Goal: Task Accomplishment & Management: Complete application form

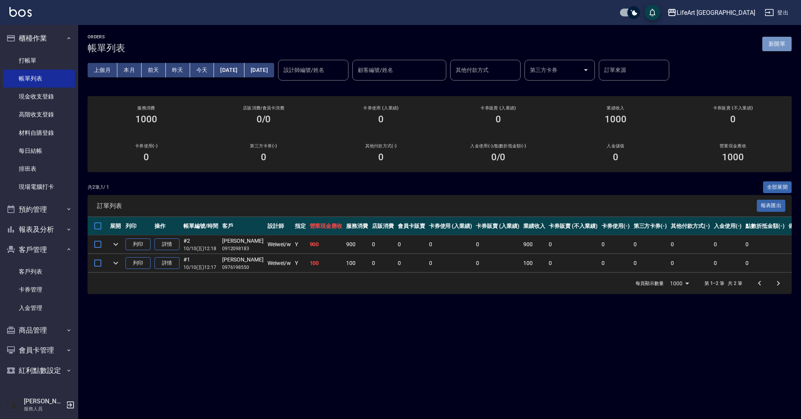
click at [783, 50] on button "新開單" at bounding box center [776, 44] width 29 height 14
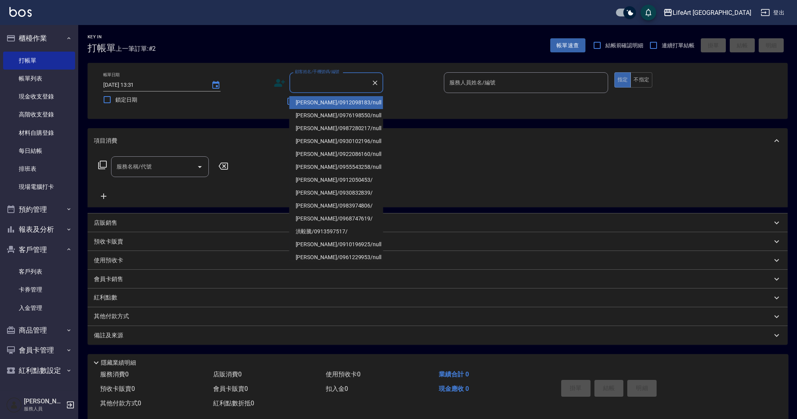
click at [331, 76] on input "顧客姓名/手機號碼/編號" at bounding box center [330, 83] width 75 height 14
type input "9"
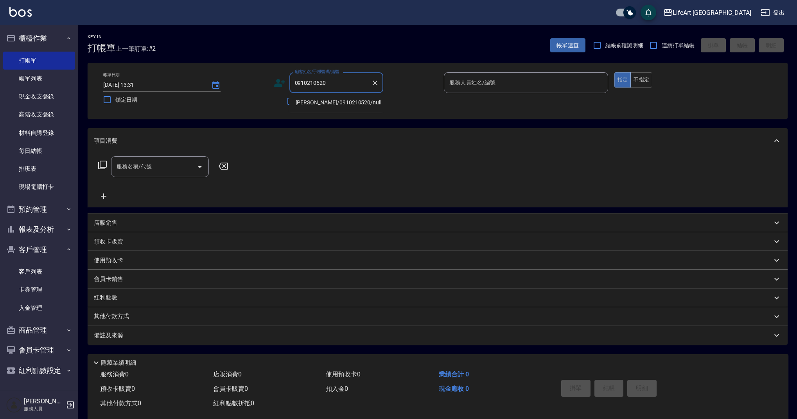
drag, startPoint x: 327, startPoint y: 110, endPoint x: 326, endPoint y: 102, distance: 7.1
click at [326, 102] on li "[PERSON_NAME]/0910210520/null" at bounding box center [336, 102] width 94 height 13
type input "[PERSON_NAME]/0910210520/null"
type input "Ashely-A"
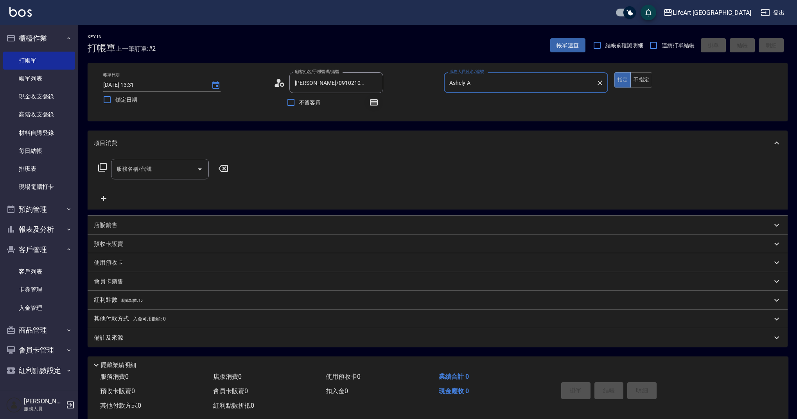
click at [376, 103] on icon "button" at bounding box center [374, 102] width 6 height 5
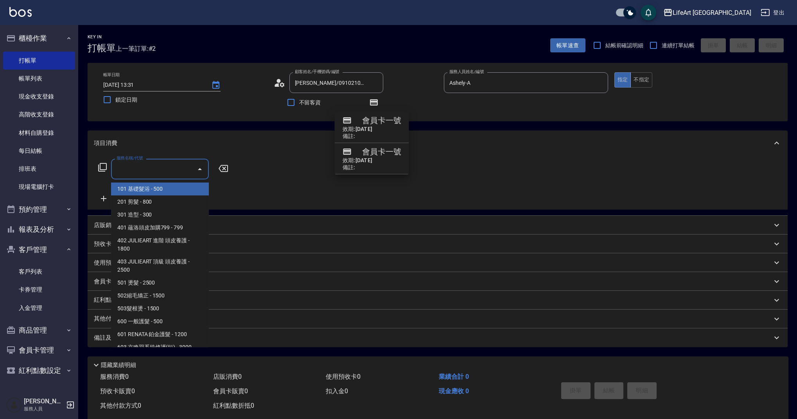
click at [136, 175] on input "服務名稱/代號" at bounding box center [154, 169] width 79 height 14
click at [143, 204] on span "201 剪髮 - 800" at bounding box center [160, 202] width 98 height 13
type input "201 剪髮(201)"
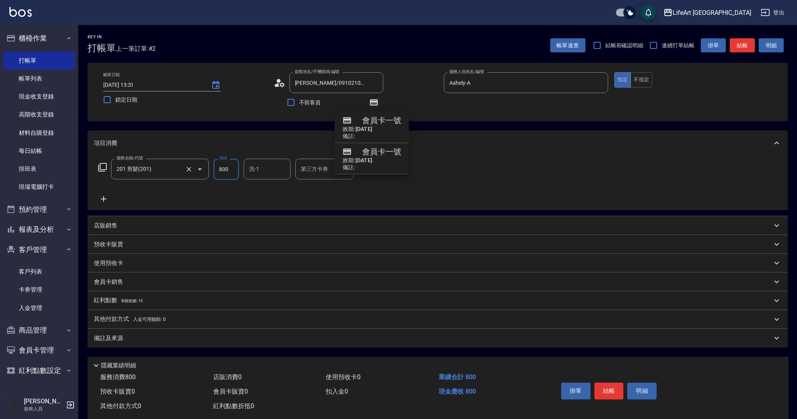
drag, startPoint x: 230, startPoint y: 170, endPoint x: 194, endPoint y: 169, distance: 35.2
click at [194, 169] on div "服務名稱/代號 201 剪髮(201) 服務名稱/代號 價格 800 價格 洗-1 洗-1 第三方卡券 第三方卡券" at bounding box center [236, 169] width 284 height 21
type input "945"
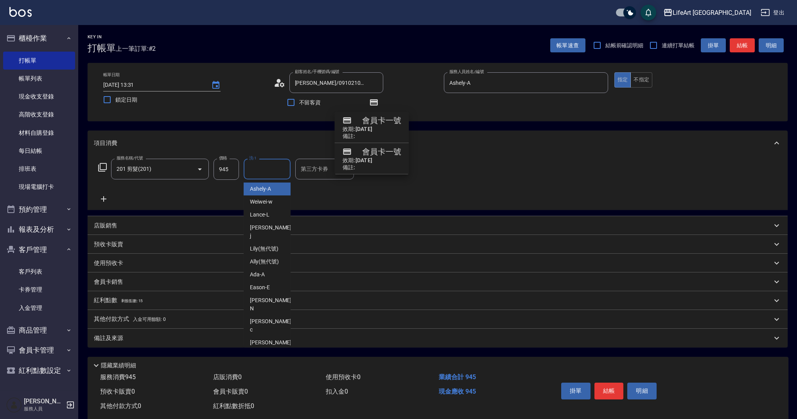
click at [275, 172] on input "洗-1" at bounding box center [267, 169] width 40 height 14
click at [266, 318] on span "Casey -c" at bounding box center [271, 326] width 43 height 16
type input "Casey-c"
click at [133, 301] on span "剩餘點數: 15" at bounding box center [132, 301] width 22 height 4
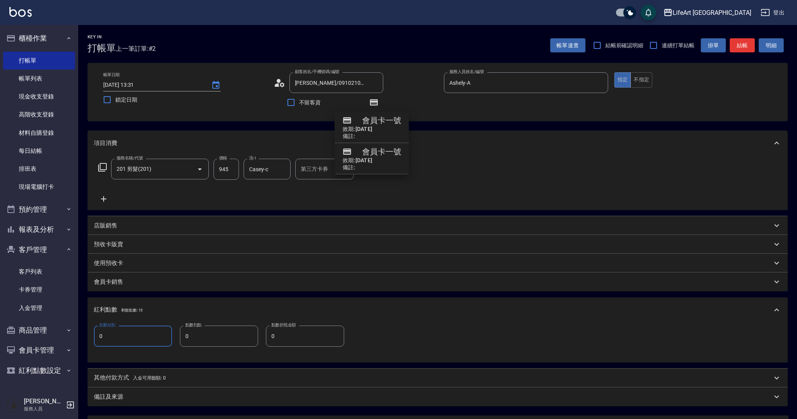
drag, startPoint x: 111, startPoint y: 335, endPoint x: 96, endPoint y: 336, distance: 14.5
click at [96, 336] on input "0" at bounding box center [133, 336] width 78 height 21
type input "1"
click at [124, 398] on div "備註及來源" at bounding box center [433, 397] width 678 height 8
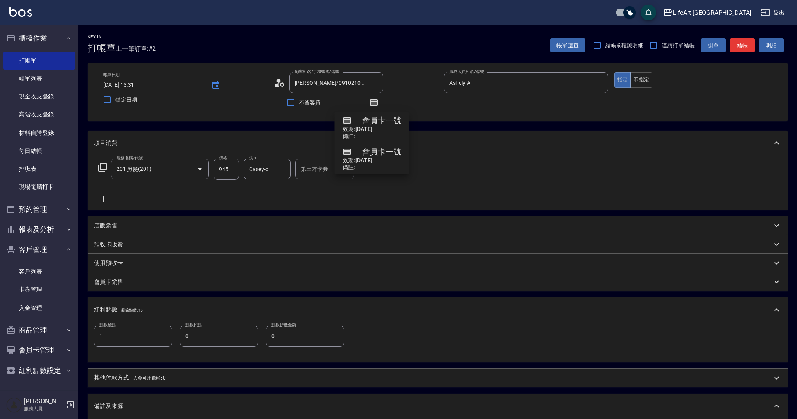
scroll to position [128, 0]
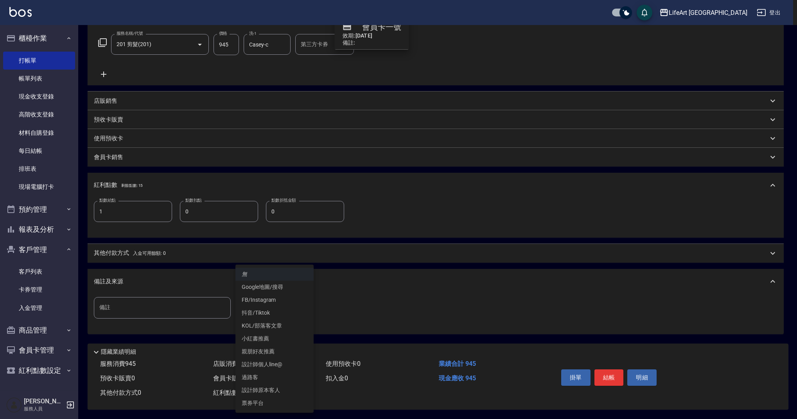
click at [267, 304] on body "LifeArt 蘆洲 登出 櫃檯作業 打帳單 帳單列表 現金收支登錄 高階收支登錄 材料自購登錄 每日結帳 排班表 現場電腦打卡 預約管理 預約管理 單日預約…" at bounding box center [398, 147] width 797 height 544
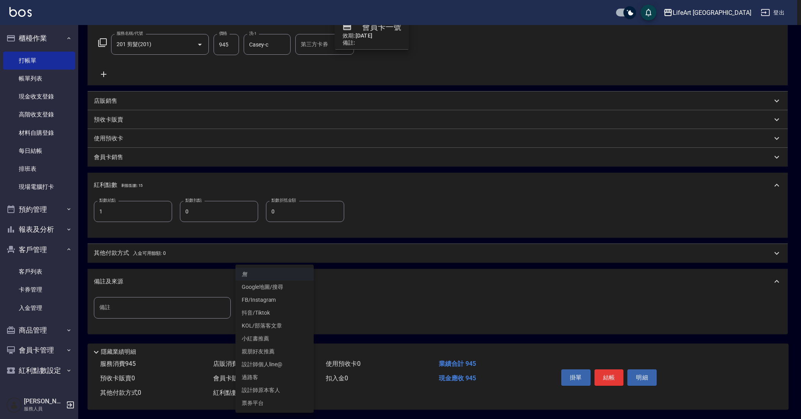
click at [266, 388] on li "設計師原本客人" at bounding box center [274, 390] width 78 height 13
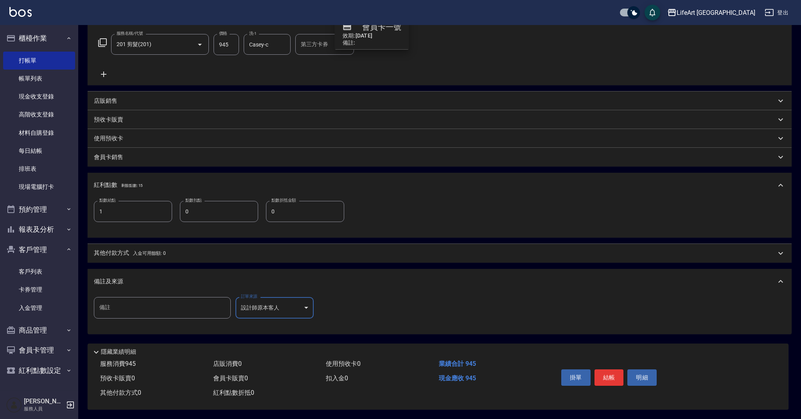
type input "設計師原本客人"
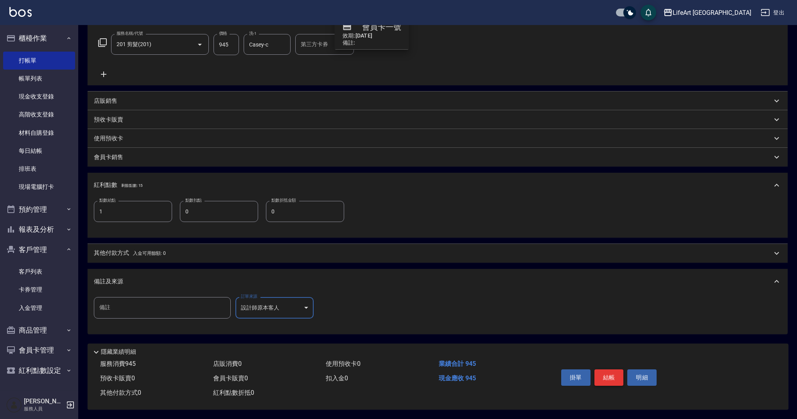
click at [597, 374] on button "結帳" at bounding box center [609, 378] width 29 height 16
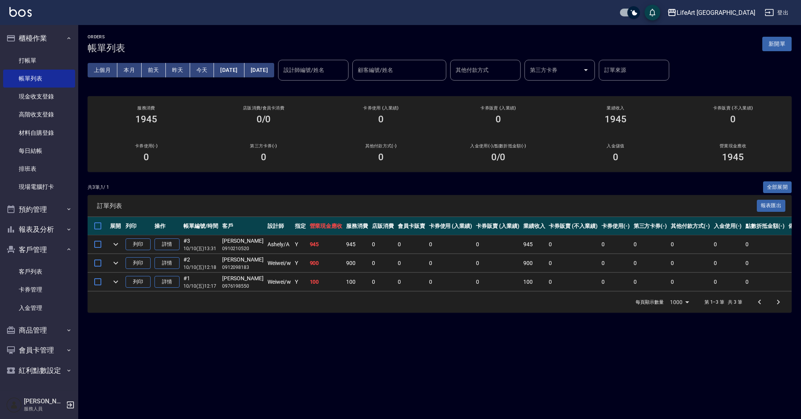
click at [778, 46] on button "新開單" at bounding box center [776, 44] width 29 height 14
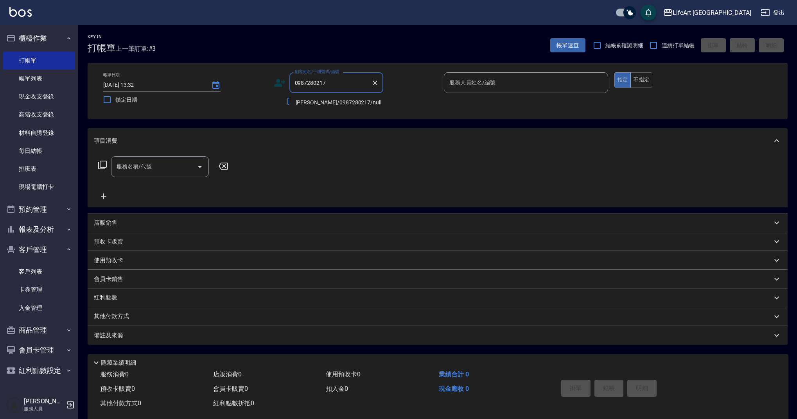
drag, startPoint x: 317, startPoint y: 102, endPoint x: 335, endPoint y: 104, distance: 18.1
click at [317, 102] on li "[PERSON_NAME]/0987280217/null" at bounding box center [336, 102] width 94 height 13
type input "[PERSON_NAME]/0987280217/null"
click at [510, 84] on input "服務人員姓名/編號" at bounding box center [525, 83] width 157 height 14
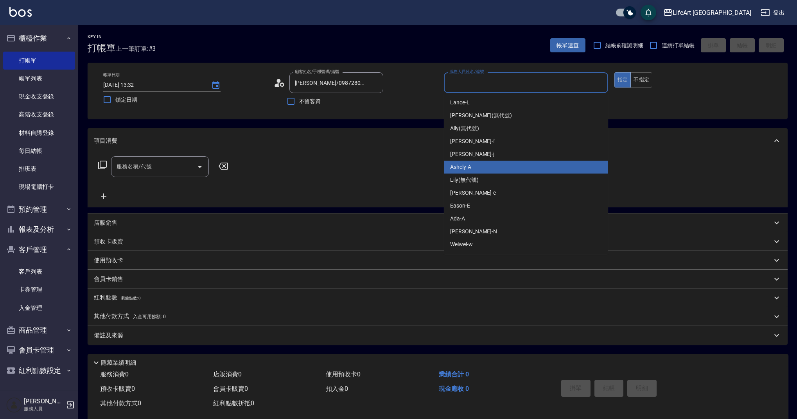
click at [462, 170] on span "Ashely -A" at bounding box center [460, 167] width 21 height 8
type input "Ashely-A"
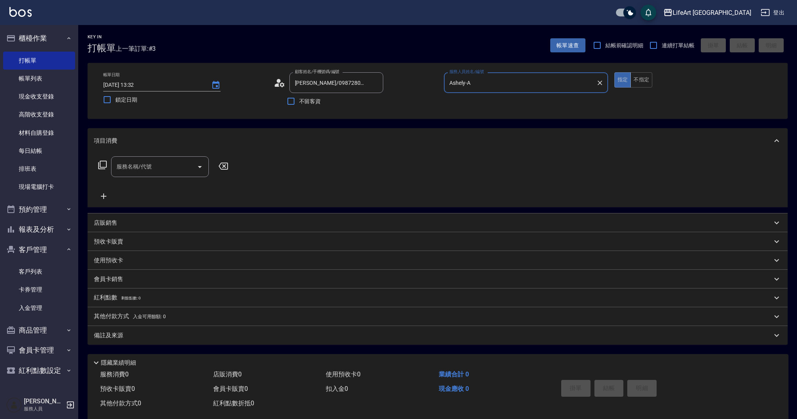
click at [147, 176] on div "服務名稱/代號" at bounding box center [160, 166] width 98 height 21
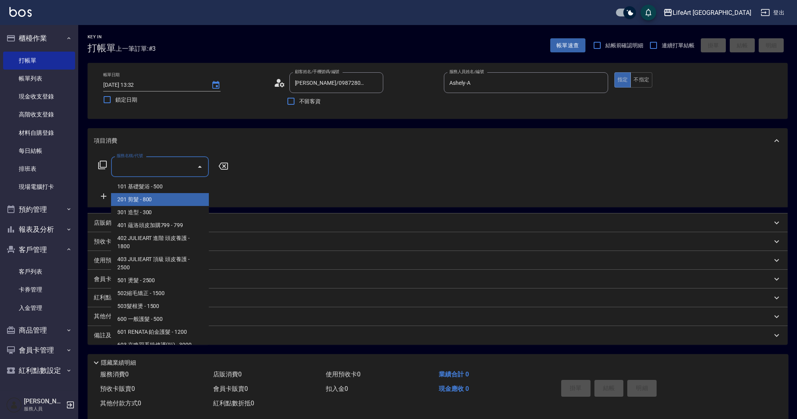
click at [144, 201] on span "201 剪髮 - 800" at bounding box center [160, 199] width 98 height 13
type input "201 剪髮(201)"
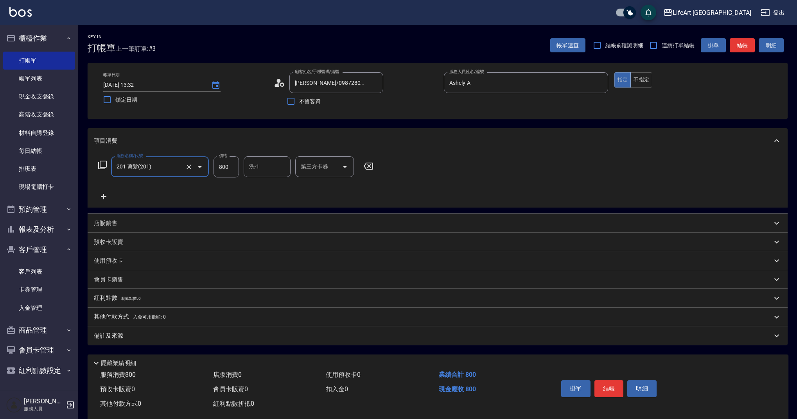
click at [102, 197] on icon at bounding box center [103, 196] width 5 height 5
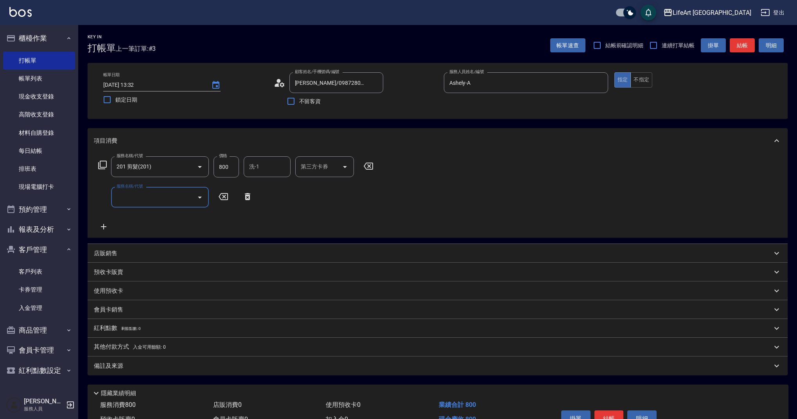
click at [188, 196] on input "服務名稱/代號" at bounding box center [154, 197] width 79 height 14
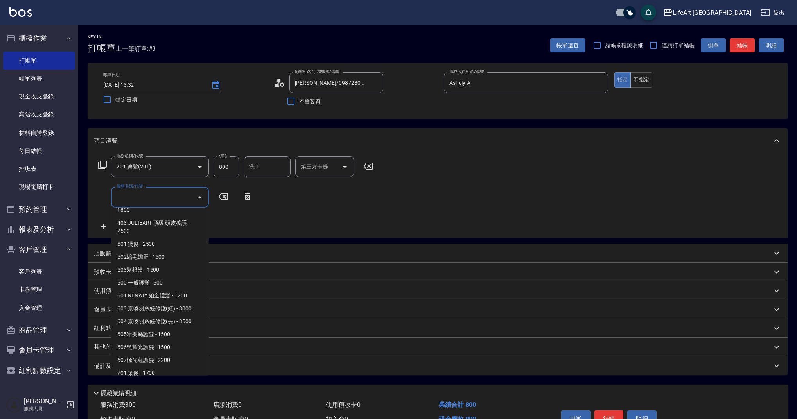
scroll to position [100, 0]
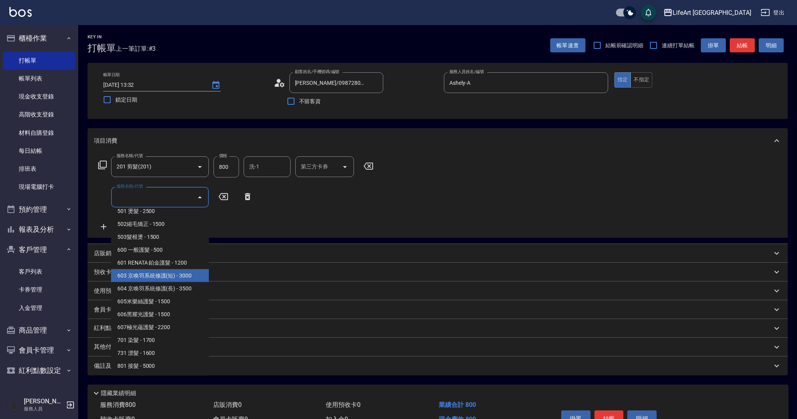
click at [177, 275] on span "603 京喚羽系統修護(短) - 3000" at bounding box center [160, 276] width 98 height 13
type input "603 京喚羽系統修護(短)(603)"
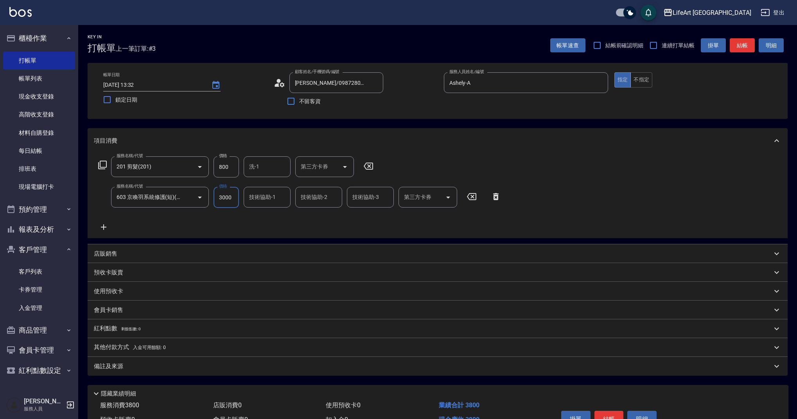
drag, startPoint x: 233, startPoint y: 200, endPoint x: 210, endPoint y: 199, distance: 23.5
click at [210, 199] on div "服務名稱/代號 603 京喚羽系統修護(短)(603) 服務名稱/代號 價格 3000 價格 技術協助-1 技術協助-1 技術協助-2 技術協助-2 技術協助…" at bounding box center [300, 197] width 412 height 21
type input "2700"
drag, startPoint x: 230, startPoint y: 165, endPoint x: 203, endPoint y: 167, distance: 26.6
click at [203, 167] on div "服務名稱/代號 201 剪髮(201) 服務名稱/代號 價格 800 價格 洗-1 洗-1 第三方卡券 第三方卡券" at bounding box center [236, 166] width 284 height 21
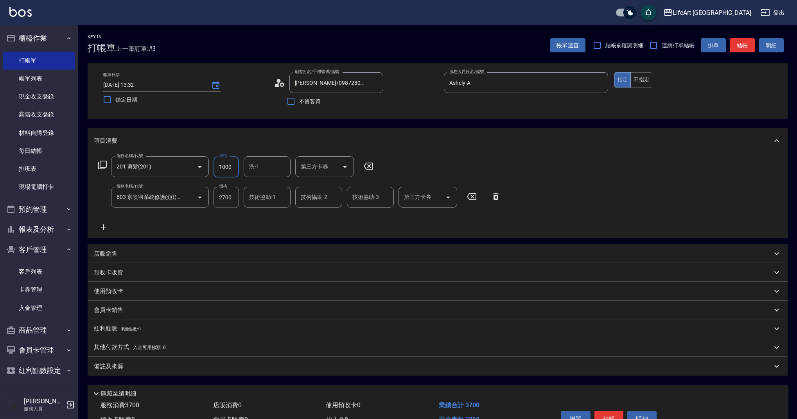
type input "1000"
click at [264, 167] on input "洗-1" at bounding box center [267, 167] width 40 height 14
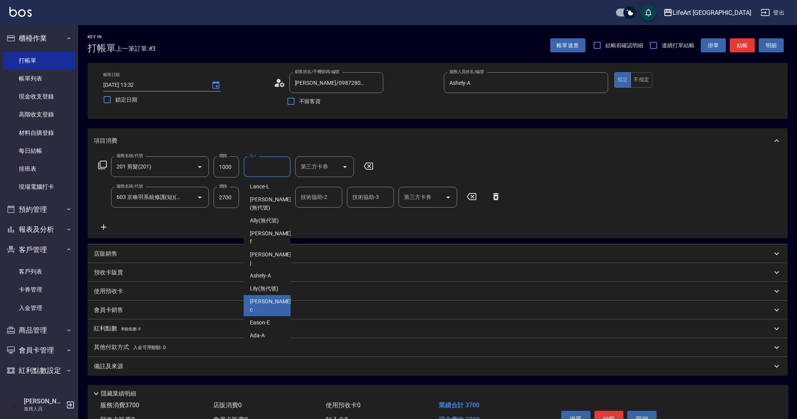
click at [264, 298] on span "Casey -c" at bounding box center [271, 306] width 43 height 16
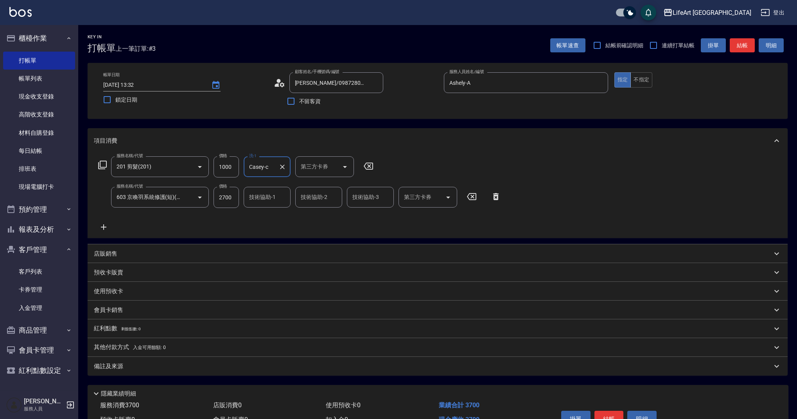
type input "Casey-c"
click at [278, 194] on input "技術協助-1" at bounding box center [267, 197] width 40 height 14
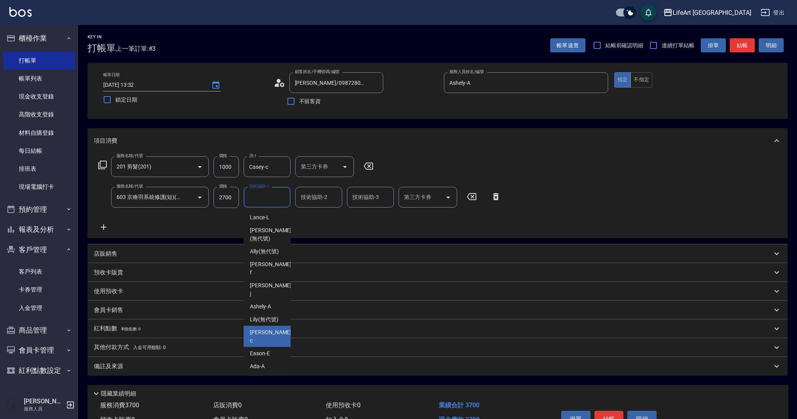
click at [266, 329] on span "Casey -c" at bounding box center [271, 337] width 43 height 16
type input "Casey-c"
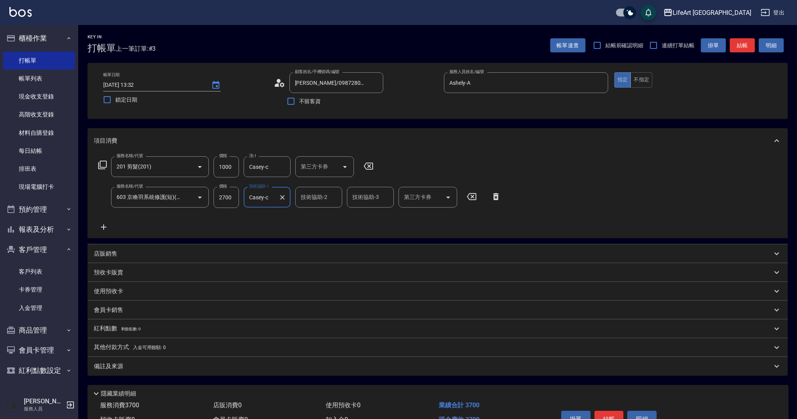
scroll to position [45, 0]
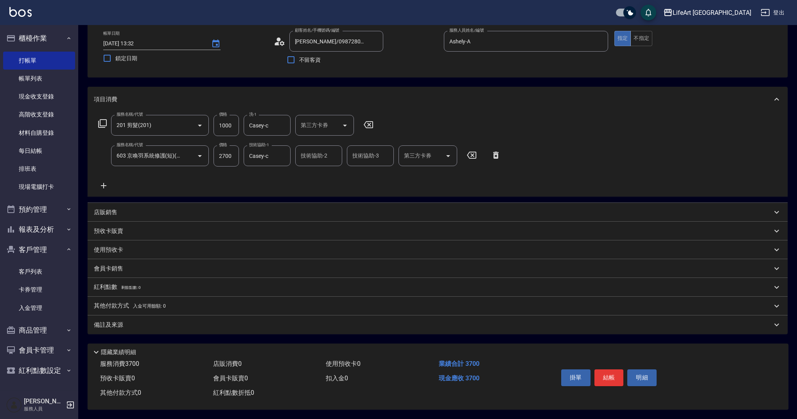
click at [153, 323] on div "備註及來源" at bounding box center [433, 325] width 678 height 8
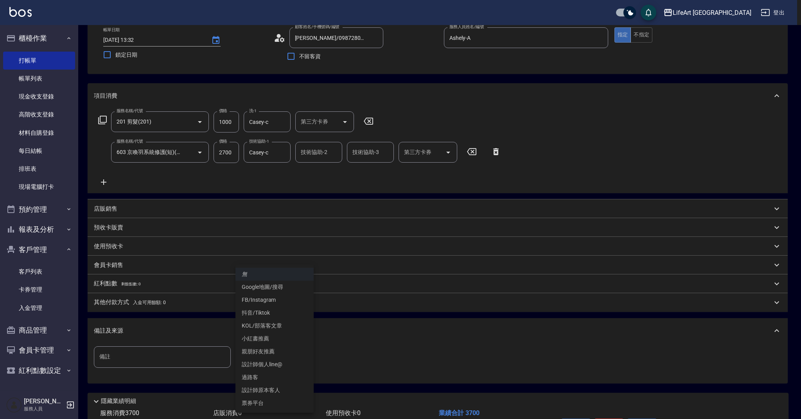
click at [302, 351] on body "LifeArt 蘆洲 登出 櫃檯作業 打帳單 帳單列表 現金收支登錄 高階收支登錄 材料自購登錄 每日結帳 排班表 現場電腦打卡 預約管理 預約管理 單日預約…" at bounding box center [400, 212] width 801 height 514
click at [285, 392] on li "設計師原本客人" at bounding box center [274, 390] width 78 height 13
type input "設計師原本客人"
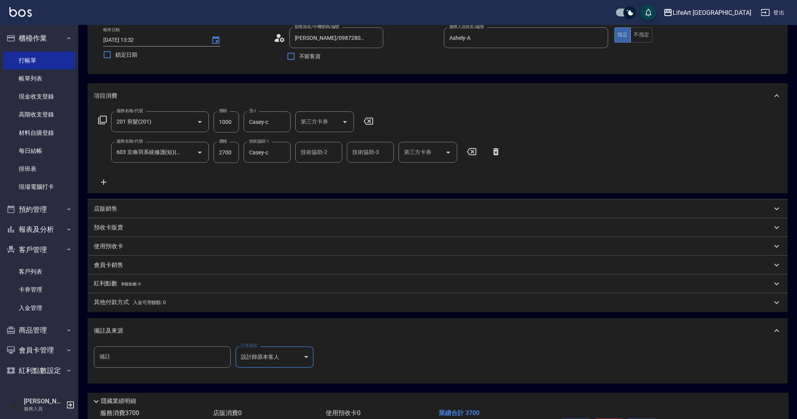
click at [123, 286] on span "剩餘點數: 0" at bounding box center [131, 284] width 20 height 4
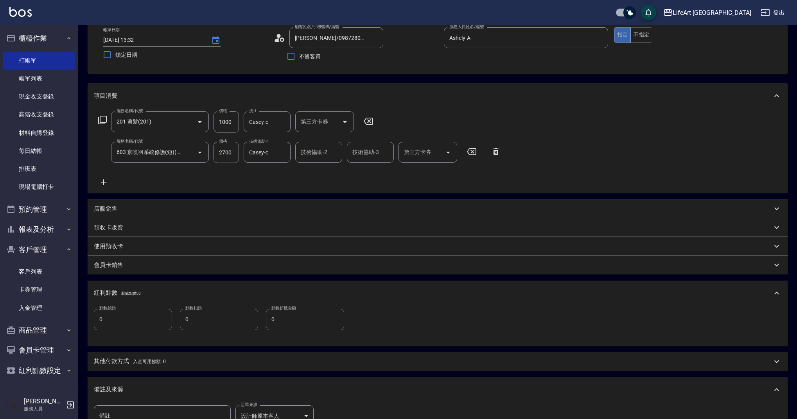
click at [134, 360] on span "入金可用餘額: 0" at bounding box center [149, 361] width 33 height 5
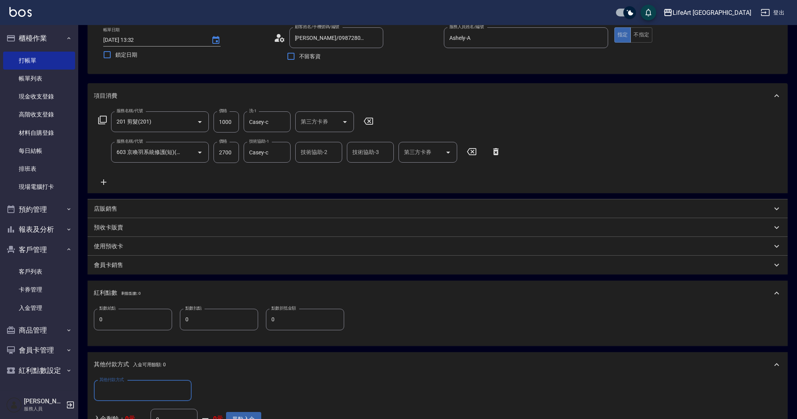
click at [161, 390] on input "其他付款方式" at bounding box center [142, 391] width 91 height 14
click at [123, 333] on span "轉帳" at bounding box center [143, 332] width 98 height 13
type input "轉帳"
drag, startPoint x: 223, startPoint y: 388, endPoint x: 194, endPoint y: 390, distance: 28.7
click at [194, 390] on div "其他付款方式 轉帳 其他付款方式 轉帳金額 0 轉帳金額" at bounding box center [177, 391] width 167 height 21
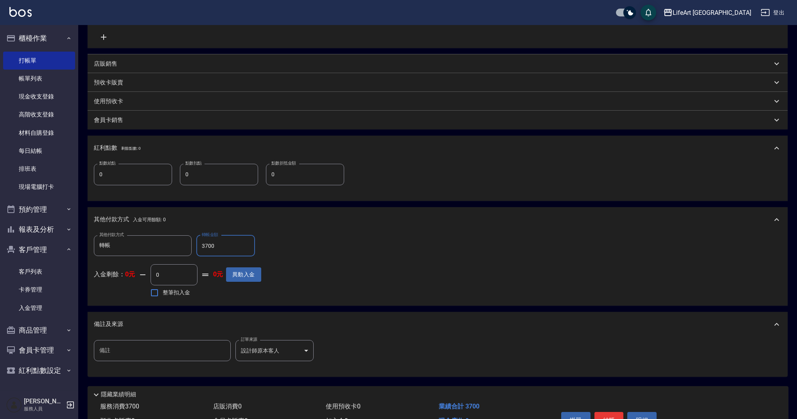
scroll to position [209, 0]
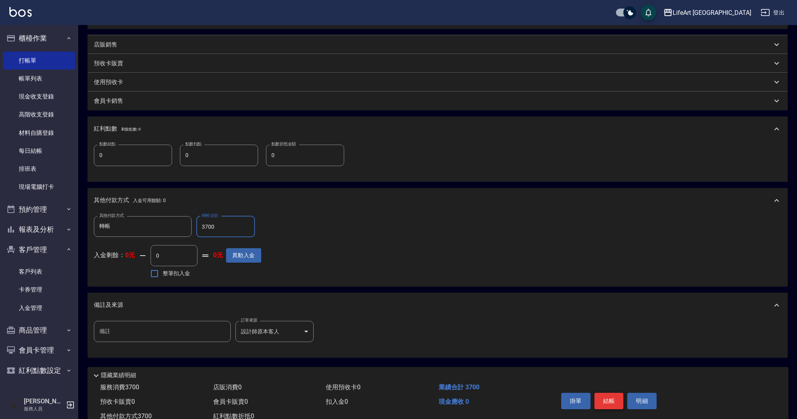
type input "3700"
click at [613, 401] on button "結帳" at bounding box center [609, 401] width 29 height 16
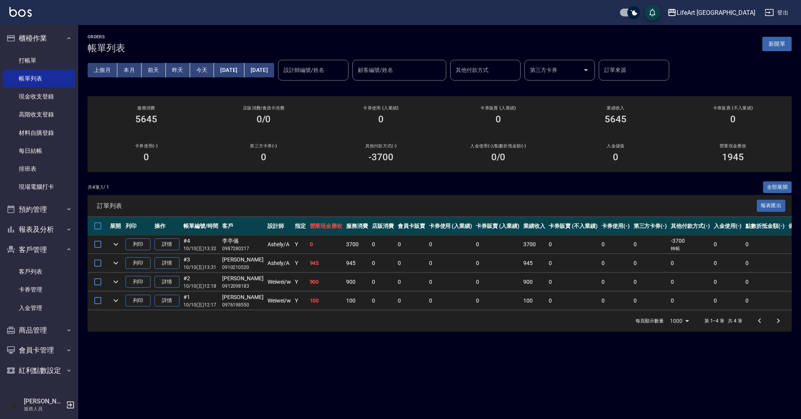
click at [767, 43] on button "新開單" at bounding box center [776, 44] width 29 height 14
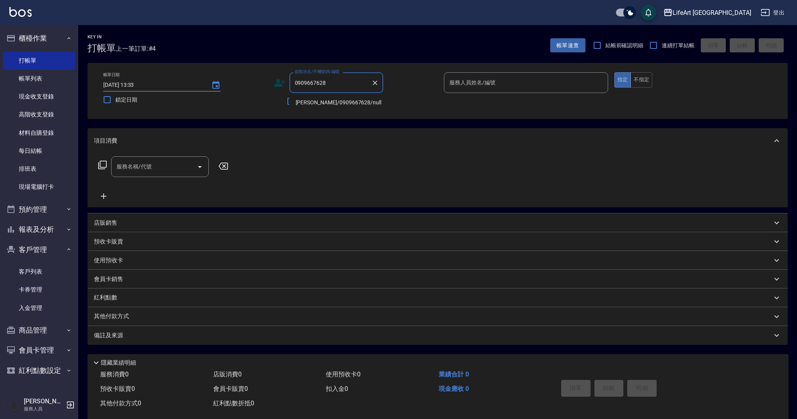
click at [324, 103] on li "[PERSON_NAME]/0909667628/null" at bounding box center [336, 102] width 94 height 13
type input "[PERSON_NAME]/0909667628/null"
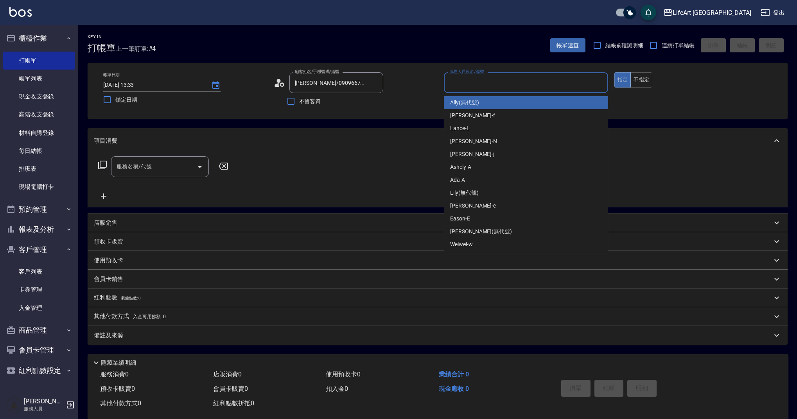
click at [486, 87] on input "服務人員姓名/編號" at bounding box center [525, 83] width 157 height 14
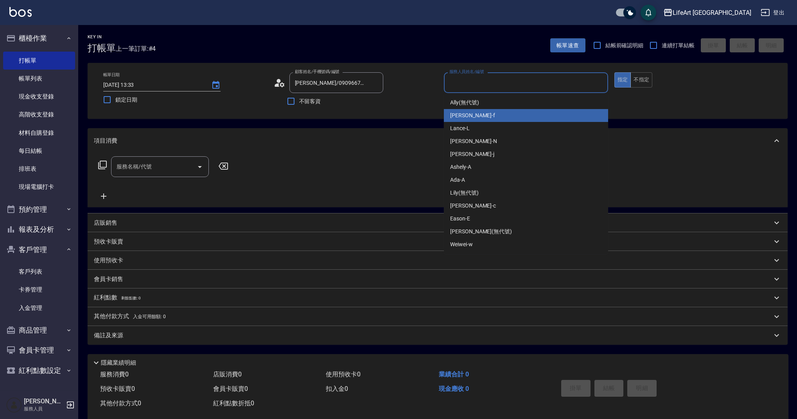
click at [469, 115] on span "Finney -f" at bounding box center [472, 115] width 45 height 8
type input "Finney-f"
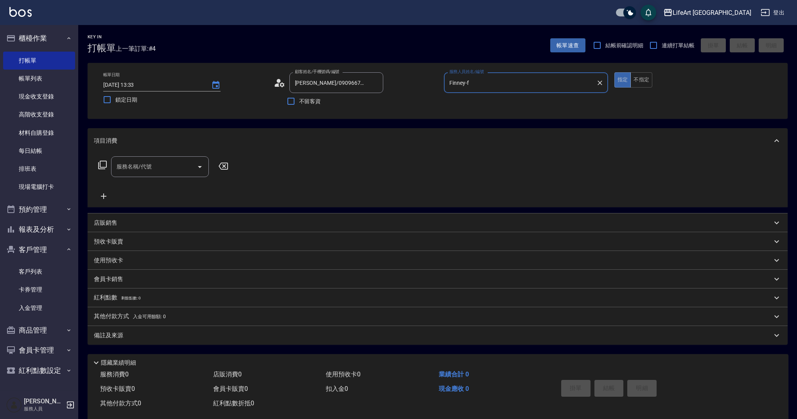
click at [162, 174] on div "服務名稱/代號" at bounding box center [160, 166] width 98 height 21
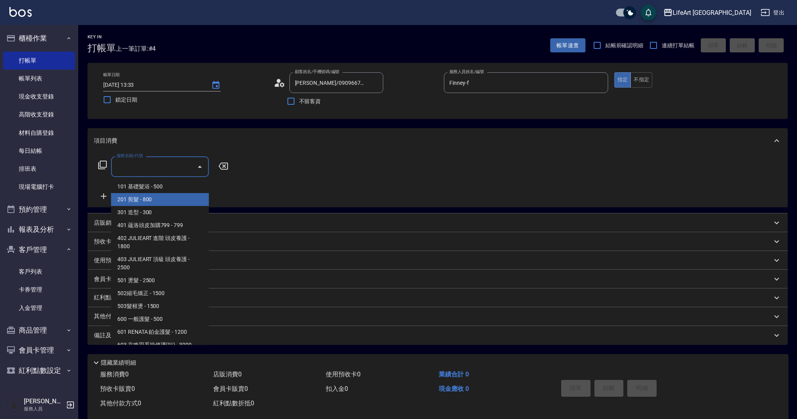
click at [158, 196] on span "201 剪髮 - 800" at bounding box center [160, 199] width 98 height 13
type input "201 剪髮(201)"
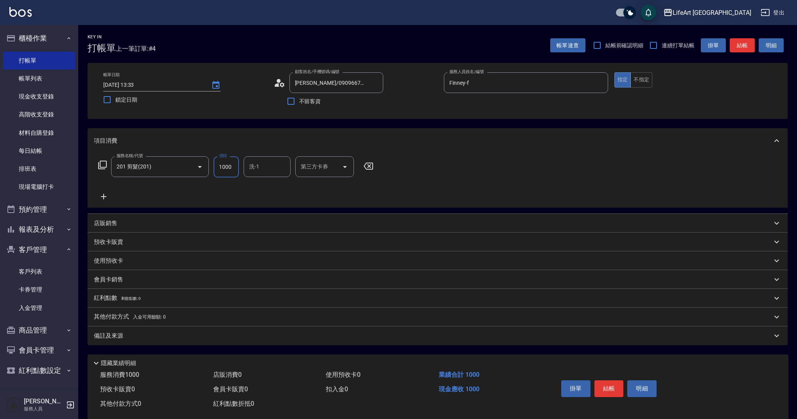
type input "1000"
click at [252, 162] on div "洗-1 洗-1" at bounding box center [267, 166] width 47 height 21
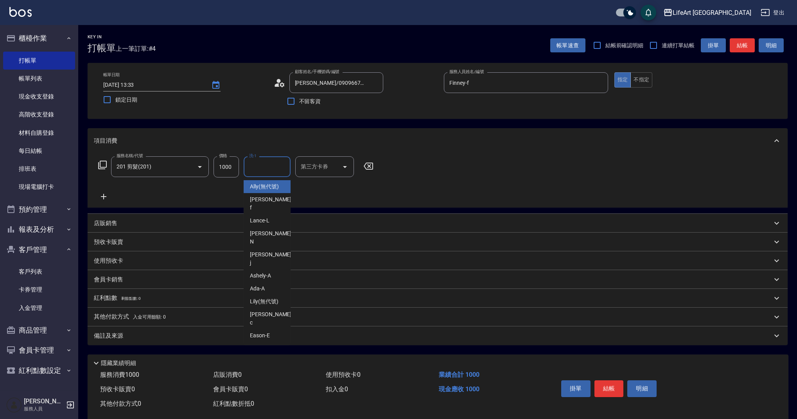
click at [270, 190] on span "Ally (無代號)" at bounding box center [264, 187] width 29 height 8
type input "Ally(無代號)"
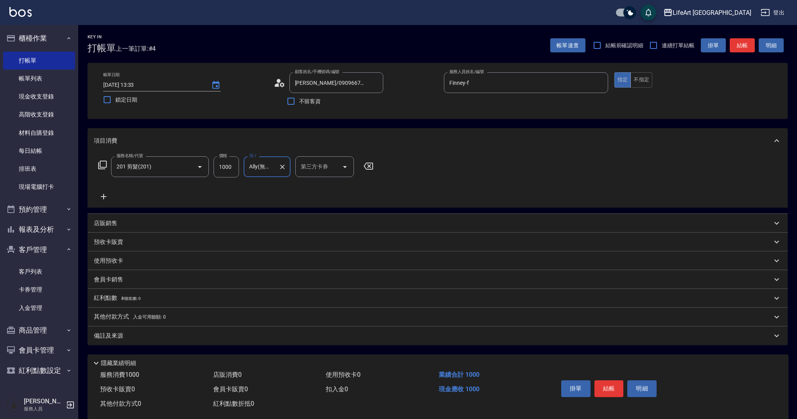
click at [181, 316] on div "其他付款方式 入金可用餘額: 0" at bounding box center [433, 317] width 678 height 9
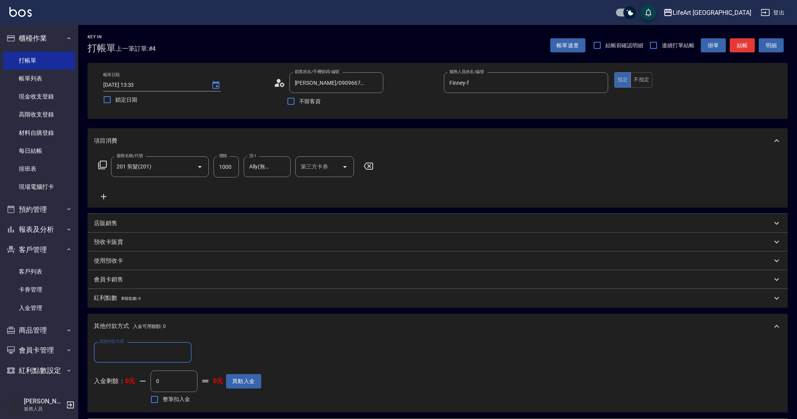
scroll to position [106, 0]
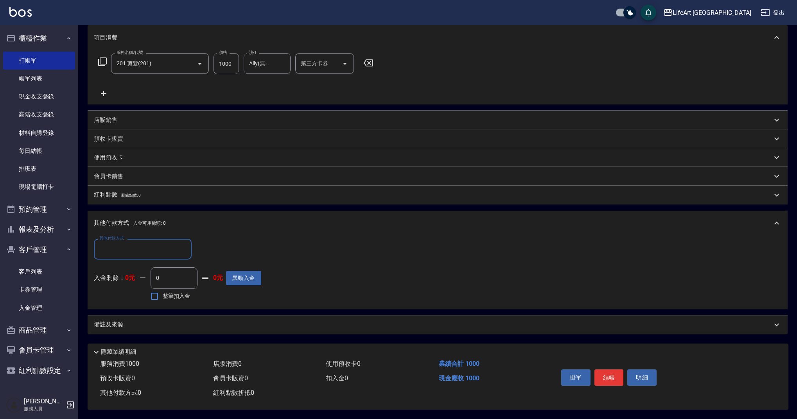
click at [257, 324] on div "備註及來源" at bounding box center [433, 325] width 678 height 8
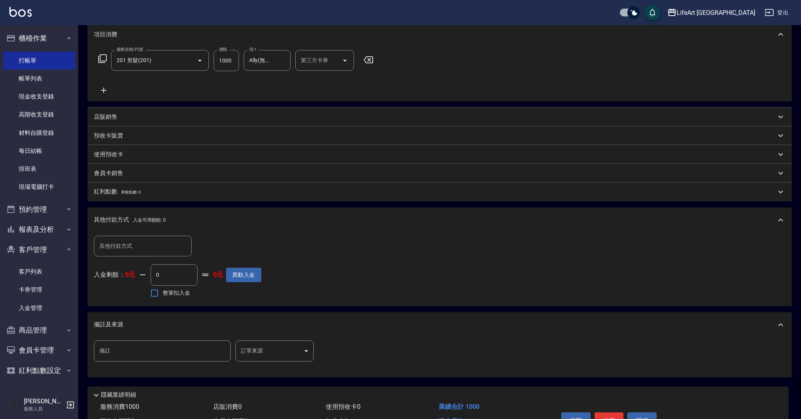
click at [259, 352] on body "LifeArt 蘆洲 登出 櫃檯作業 打帳單 帳單列表 現金收支登錄 高階收支登錄 材料自購登錄 每日結帳 排班表 現場電腦打卡 預約管理 預約管理 單日預約…" at bounding box center [400, 178] width 801 height 569
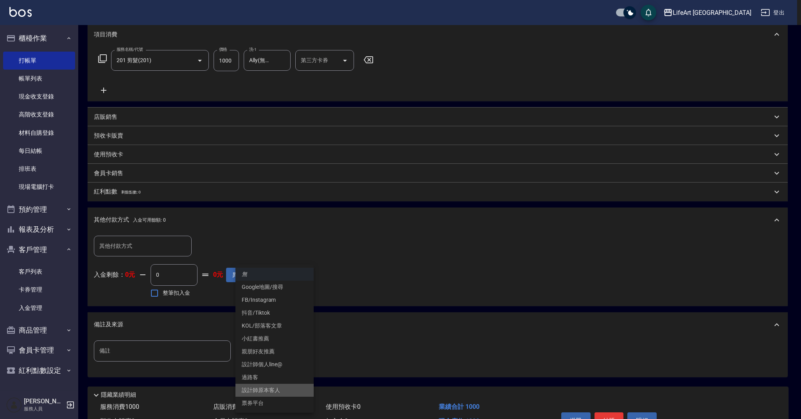
click at [277, 392] on li "設計師原本客人" at bounding box center [274, 390] width 78 height 13
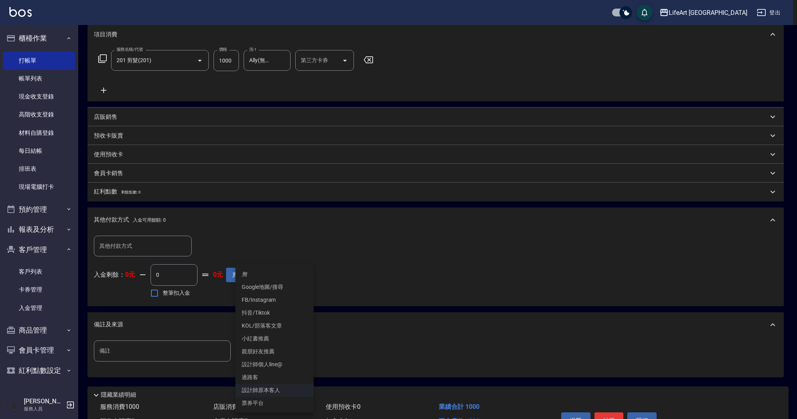
click at [294, 358] on body "LifeArt 蘆洲 登出 櫃檯作業 打帳單 帳單列表 現金收支登錄 高階收支登錄 材料自購登錄 每日結帳 排班表 現場電腦打卡 預約管理 預約管理 單日預約…" at bounding box center [398, 178] width 797 height 569
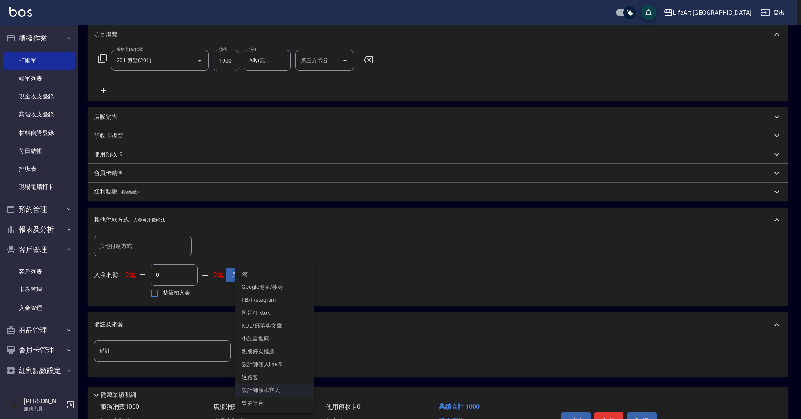
click at [271, 377] on li "過路客" at bounding box center [274, 377] width 78 height 13
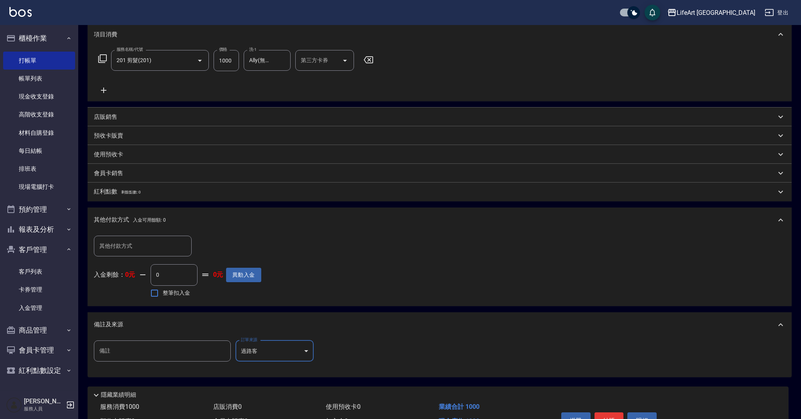
type input "過路客"
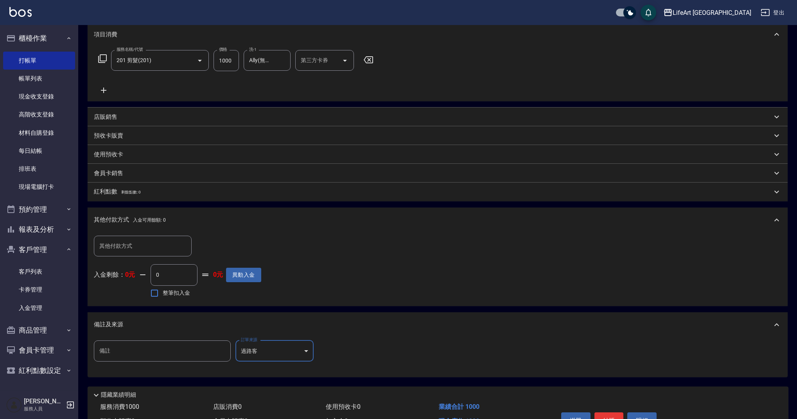
scroll to position [153, 0]
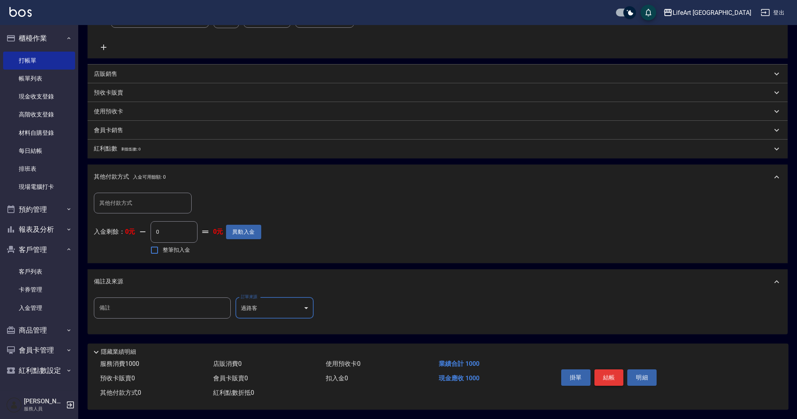
click at [611, 371] on button "結帳" at bounding box center [609, 378] width 29 height 16
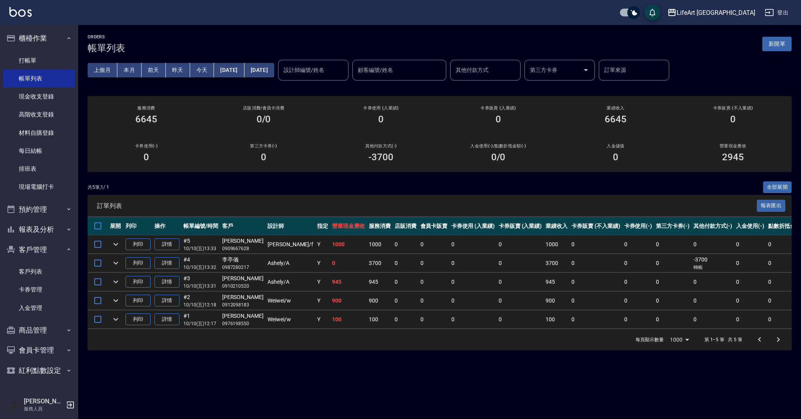
click at [365, 191] on div "共 5 筆, 1 / 1 全部展開" at bounding box center [440, 187] width 704 height 12
click at [777, 47] on button "新開單" at bounding box center [776, 44] width 29 height 14
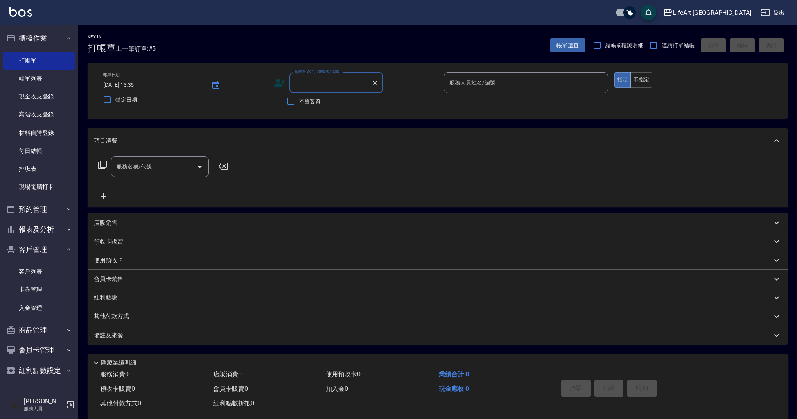
click at [344, 85] on input "顧客姓名/手機號碼/編號" at bounding box center [330, 83] width 75 height 14
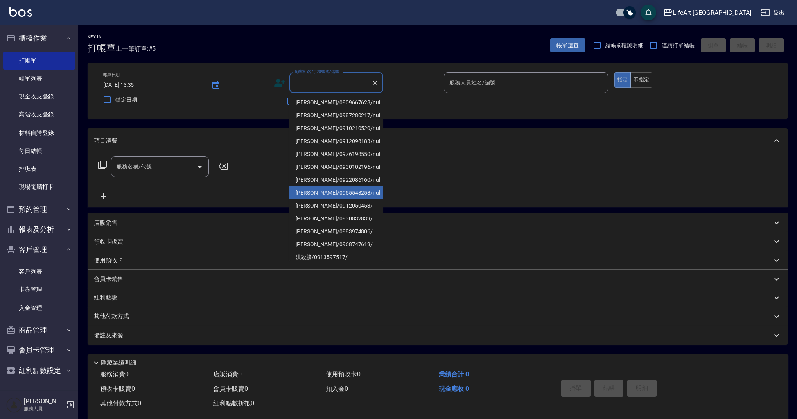
click at [327, 193] on li "[PERSON_NAME]/0955543258/null" at bounding box center [336, 193] width 94 height 13
type input "[PERSON_NAME]/0955543258/null"
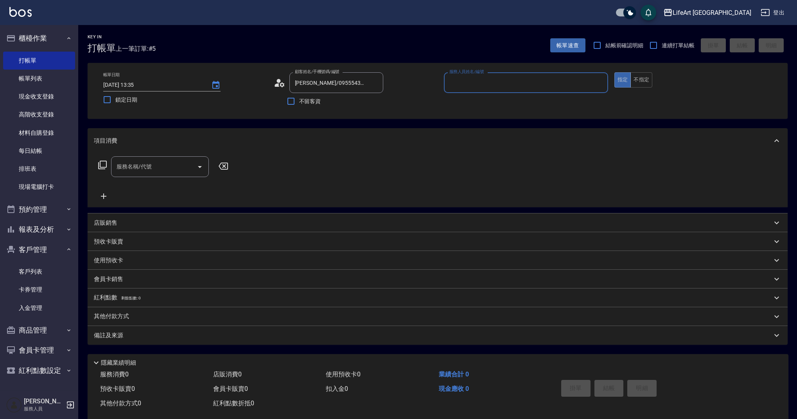
click at [280, 81] on circle at bounding box center [279, 81] width 4 height 4
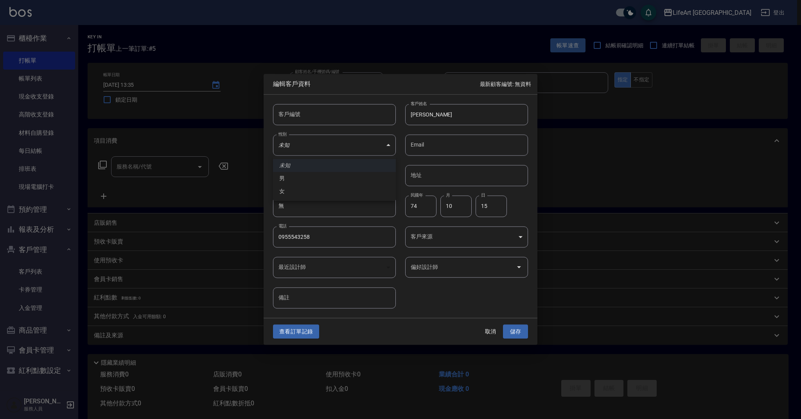
click at [339, 146] on body "LifeArt 蘆洲 登出 櫃檯作業 打帳單 帳單列表 現金收支登錄 高階收支登錄 材料自購登錄 每日結帳 排班表 現場電腦打卡 預約管理 預約管理 單日預約…" at bounding box center [400, 215] width 801 height 430
click at [329, 190] on li "女" at bounding box center [334, 191] width 123 height 13
type input "[DEMOGRAPHIC_DATA]"
click at [511, 331] on button "儲存" at bounding box center [515, 332] width 25 height 14
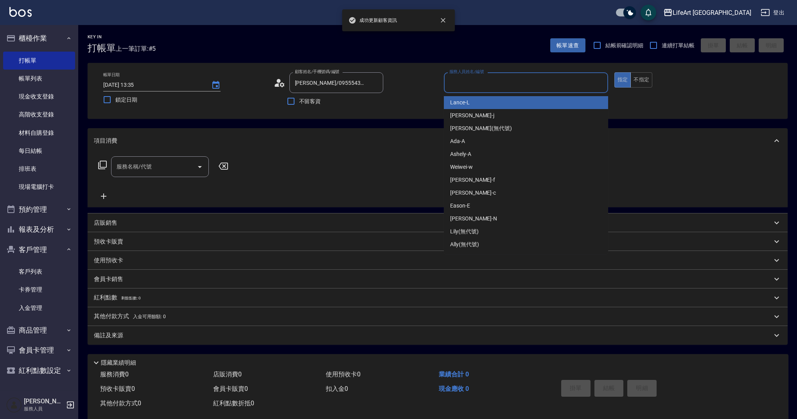
click at [554, 86] on input "服務人員姓名/編號" at bounding box center [525, 83] width 157 height 14
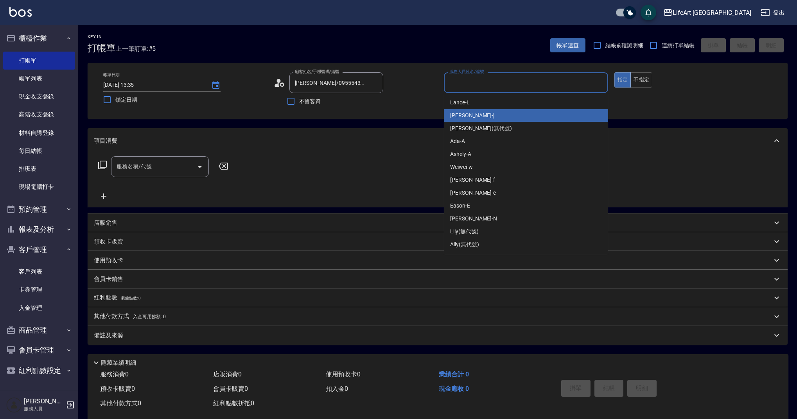
click at [478, 115] on div "[PERSON_NAME]" at bounding box center [526, 115] width 164 height 13
type input "[PERSON_NAME]"
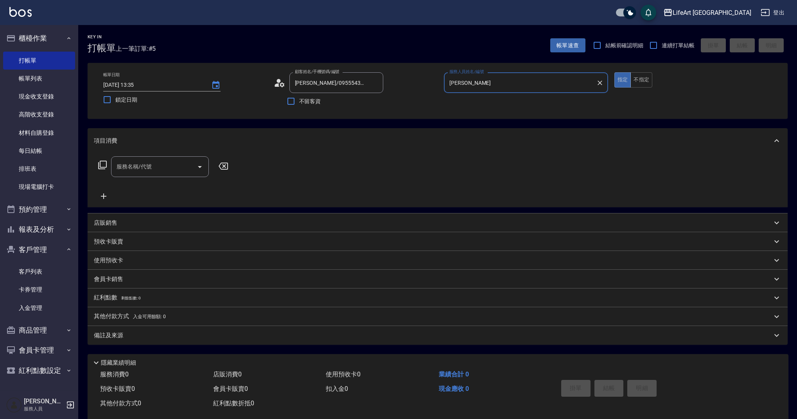
click at [142, 165] on div "服務名稱/代號 服務名稱/代號" at bounding box center [160, 166] width 98 height 21
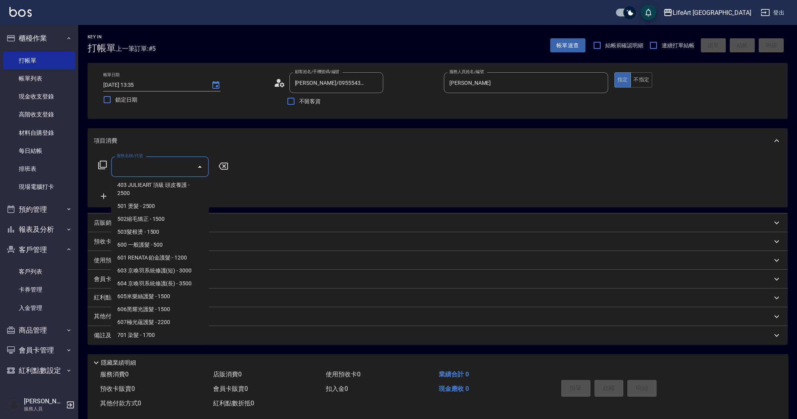
scroll to position [100, 0]
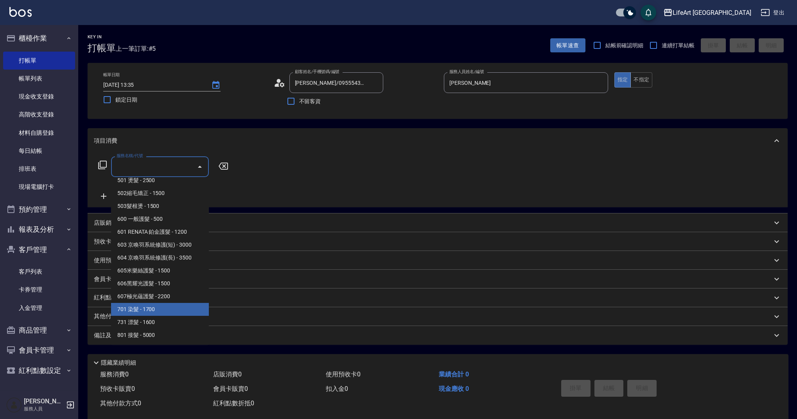
click at [165, 308] on span "701 染髮 - 1700" at bounding box center [160, 309] width 98 height 13
type input "701 染髮(701)"
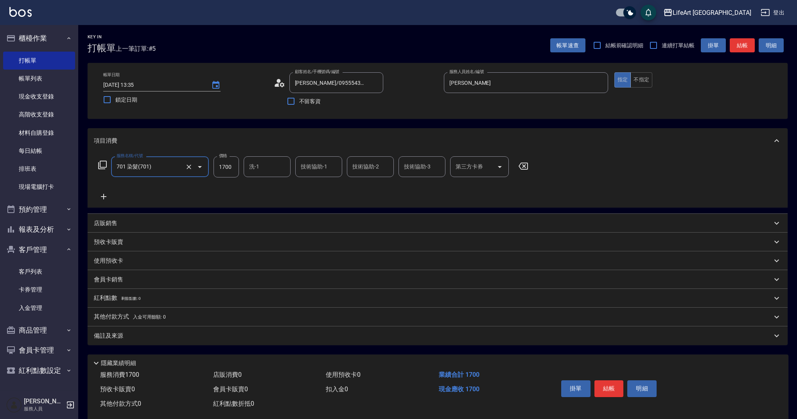
click at [106, 192] on div "服務名稱/代號 701 染髮(701) 服務名稱/代號 價格 1700 價格 洗-1 洗-1 技術協助-1 技術協助-1 技術協助-2 技術協助-2 技術協助…" at bounding box center [313, 178] width 439 height 45
click at [107, 196] on icon at bounding box center [104, 196] width 20 height 9
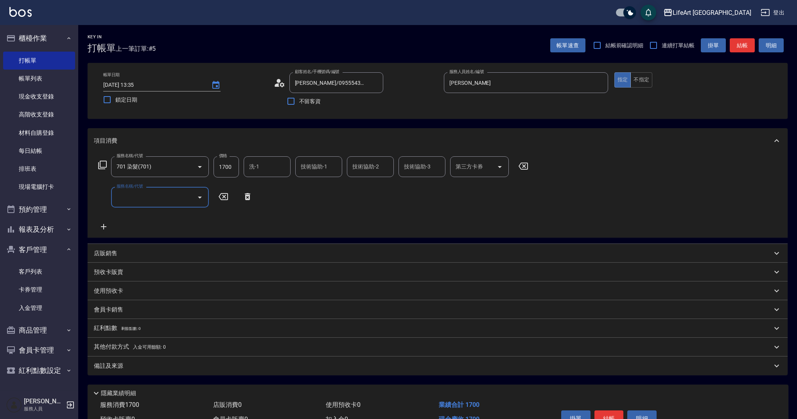
drag, startPoint x: 155, startPoint y: 199, endPoint x: 178, endPoint y: 206, distance: 23.6
click at [155, 199] on input "服務名稱/代號" at bounding box center [154, 197] width 79 height 14
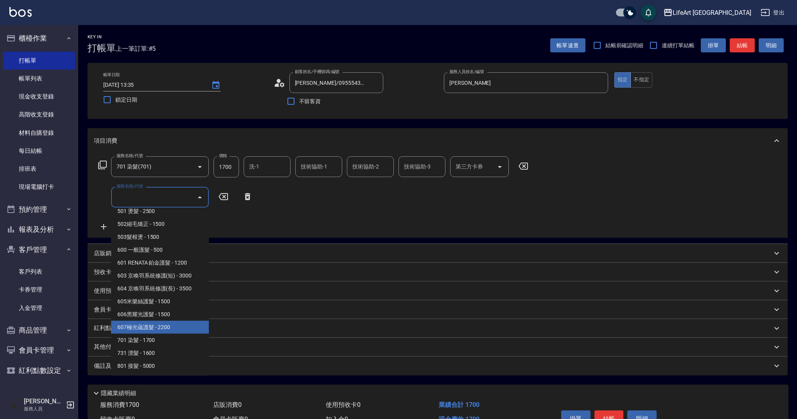
click at [160, 326] on span "607極光蘊護髮 - 2200" at bounding box center [160, 327] width 98 height 13
type input "607極光蘊護髮(607)"
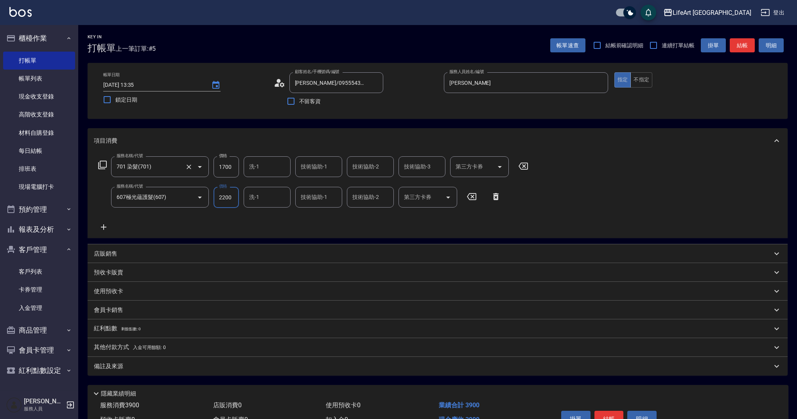
drag, startPoint x: 235, startPoint y: 167, endPoint x: 192, endPoint y: 169, distance: 43.8
click at [192, 169] on div "服務名稱/代號 701 染髮(701) 服務名稱/代號 價格 1700 價格 洗-1 洗-1 技術協助-1 技術協助-1 技術協助-2 技術協助-2 技術協助…" at bounding box center [313, 166] width 439 height 21
drag, startPoint x: 237, startPoint y: 166, endPoint x: 209, endPoint y: 167, distance: 27.8
click at [209, 167] on div "服務名稱/代號 701 染髮(701) 服務名稱/代號 價格 1700 價格 洗-1 洗-1 技術協助-1 技術協助-1 技術協助-2 技術協助-2 技術協助…" at bounding box center [313, 166] width 439 height 21
type input "5640"
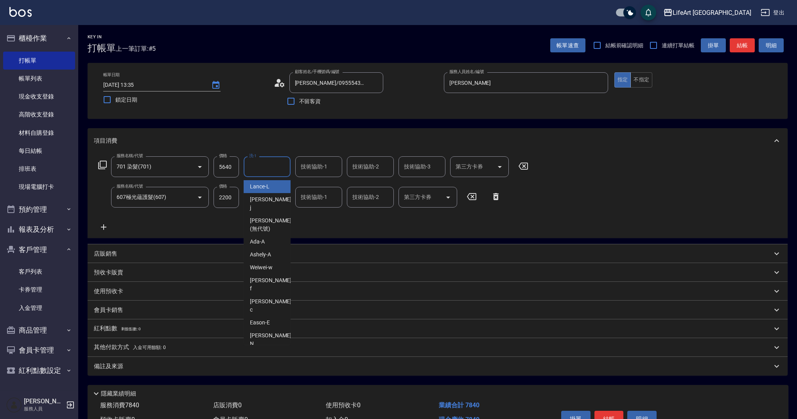
click at [268, 165] on input "洗-1" at bounding box center [267, 167] width 40 height 14
click at [261, 366] on span "Ally (無代號)" at bounding box center [264, 370] width 29 height 8
type input "Ally(無代號)"
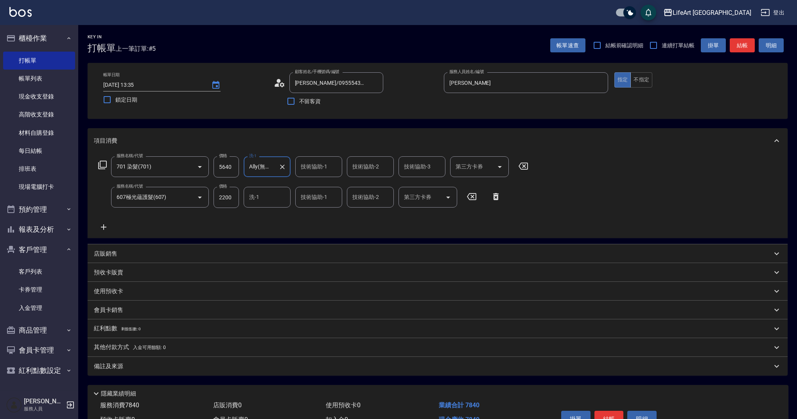
click at [313, 169] on input "技術協助-1" at bounding box center [319, 167] width 40 height 14
click at [317, 363] on div "Ally (無代號)" at bounding box center [318, 369] width 47 height 13
type input "Ally(無代號)"
click at [251, 194] on div "洗-1 洗-1" at bounding box center [267, 197] width 47 height 21
click at [263, 397] on span "Ally (無代號)" at bounding box center [264, 401] width 29 height 8
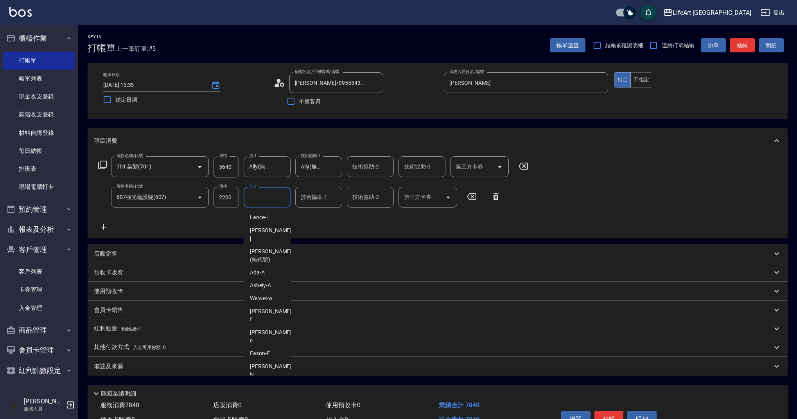
type input "Ally(無代號)"
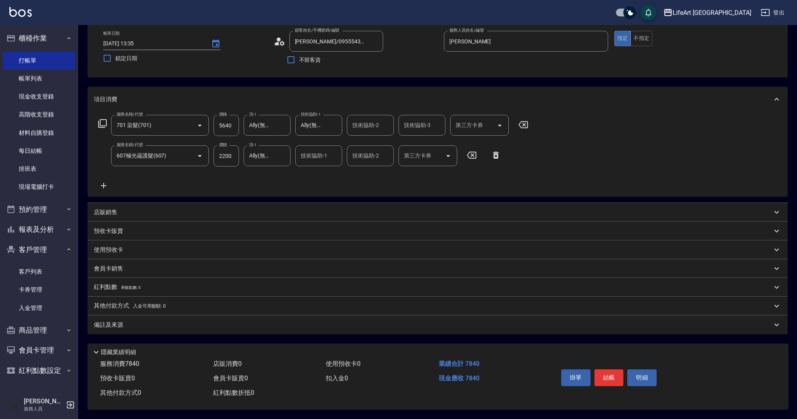
click at [151, 323] on div "備註及來源" at bounding box center [433, 325] width 678 height 8
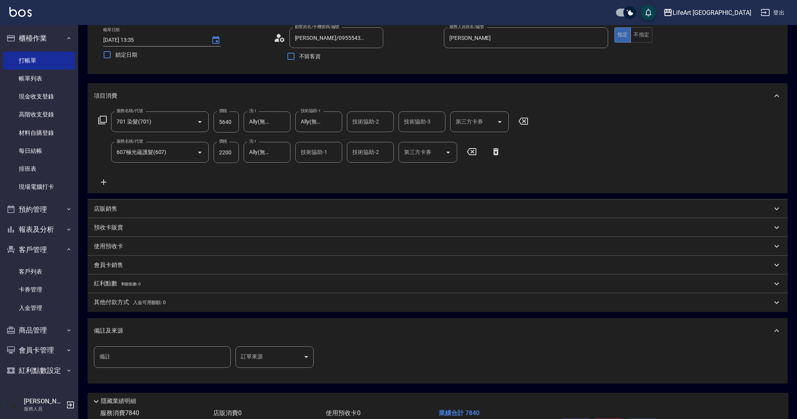
click at [128, 353] on input "備註" at bounding box center [162, 357] width 137 height 21
type input "線條3000 防爆1500 隔離640 去雙氧500"
click at [294, 354] on body "LifeArt 蘆洲 登出 櫃檯作業 打帳單 帳單列表 現金收支登錄 高階收支登錄 材料自購登錄 每日結帳 排班表 現場電腦打卡 預約管理 預約管理 單日預約…" at bounding box center [398, 212] width 797 height 514
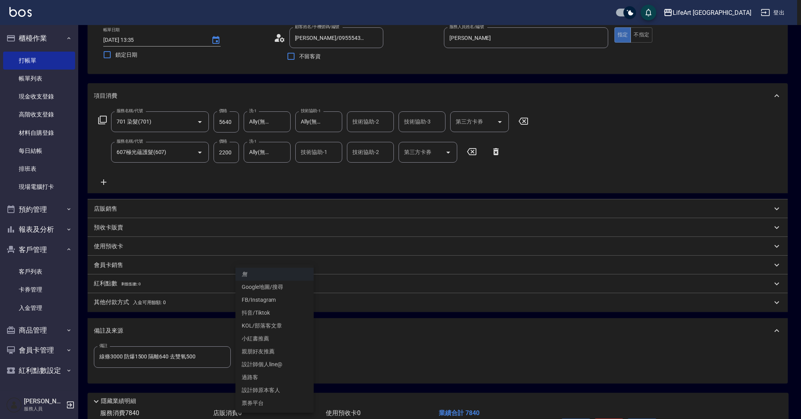
click at [280, 301] on li "FB/Instagram" at bounding box center [274, 300] width 78 height 13
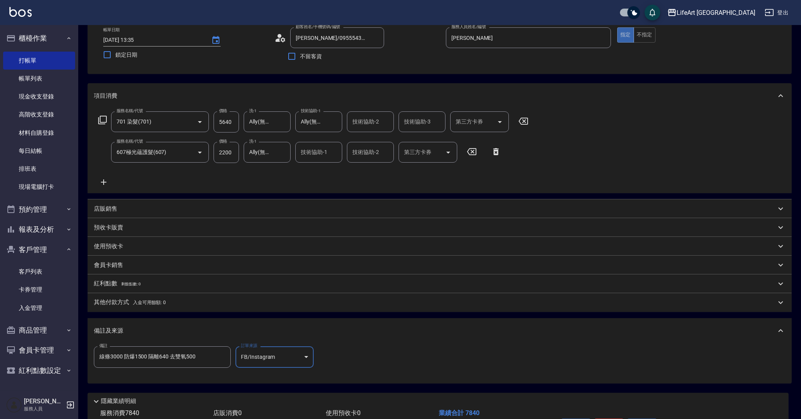
type input "FB/Instagram"
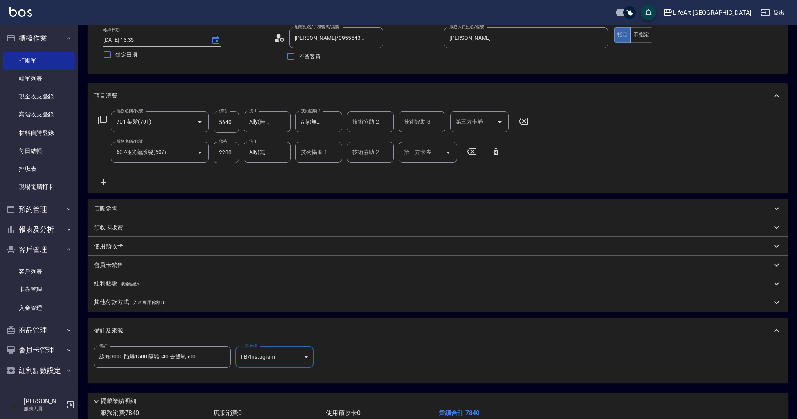
click at [243, 303] on div "其他付款方式 入金可用餘額: 0" at bounding box center [433, 302] width 678 height 9
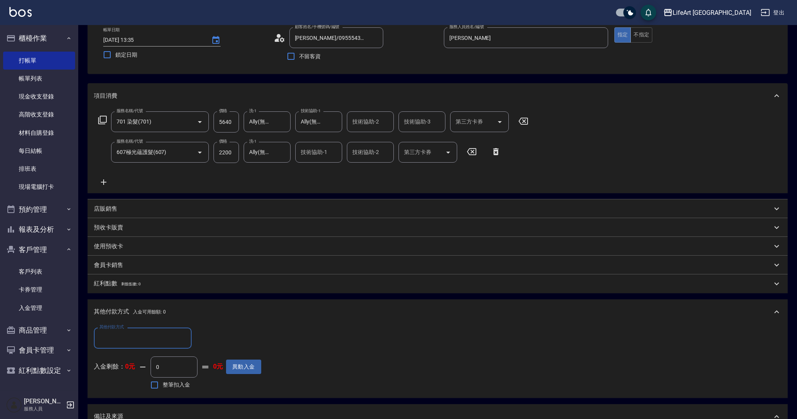
click at [704, 110] on div "服務名稱/代號 701 染髮(701) 服務名稱/代號 價格 5640 價格 洗-1 Ally(無代號) 洗-1 技術協助-1 Ally(無代號) 技術協助-…" at bounding box center [438, 150] width 700 height 85
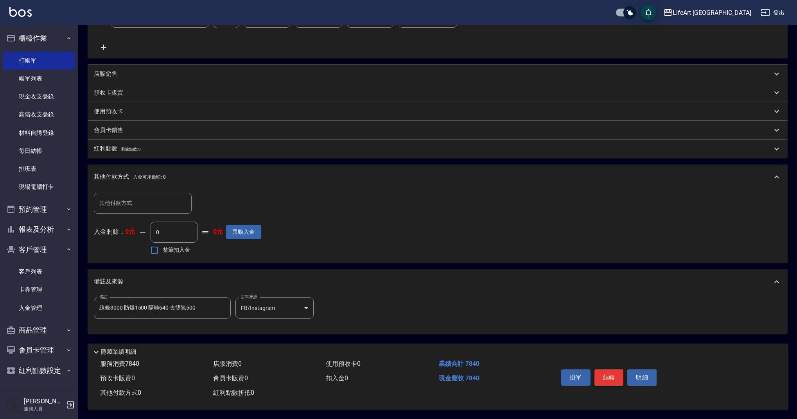
click at [606, 376] on button "結帳" at bounding box center [609, 378] width 29 height 16
